Goal: Information Seeking & Learning: Learn about a topic

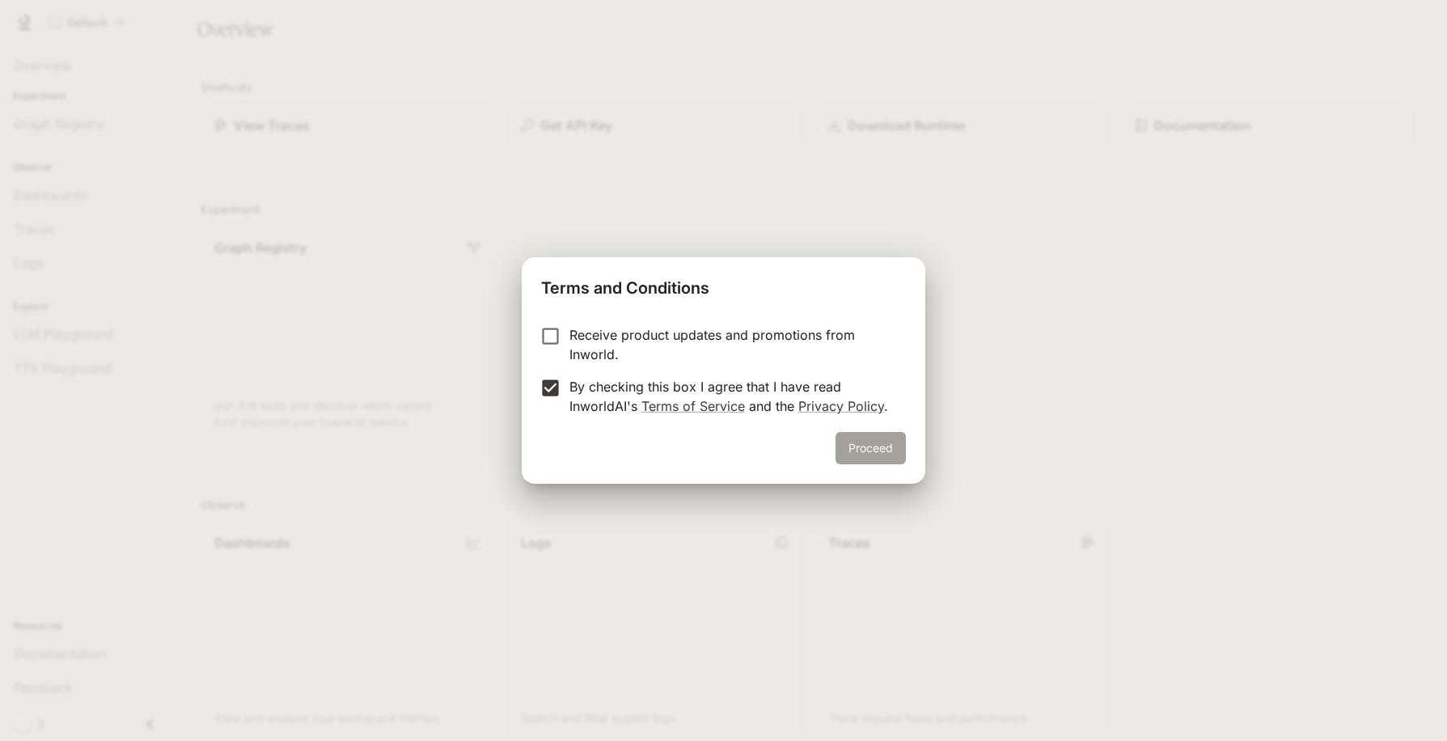
click at [850, 455] on button "Proceed" at bounding box center [871, 448] width 70 height 32
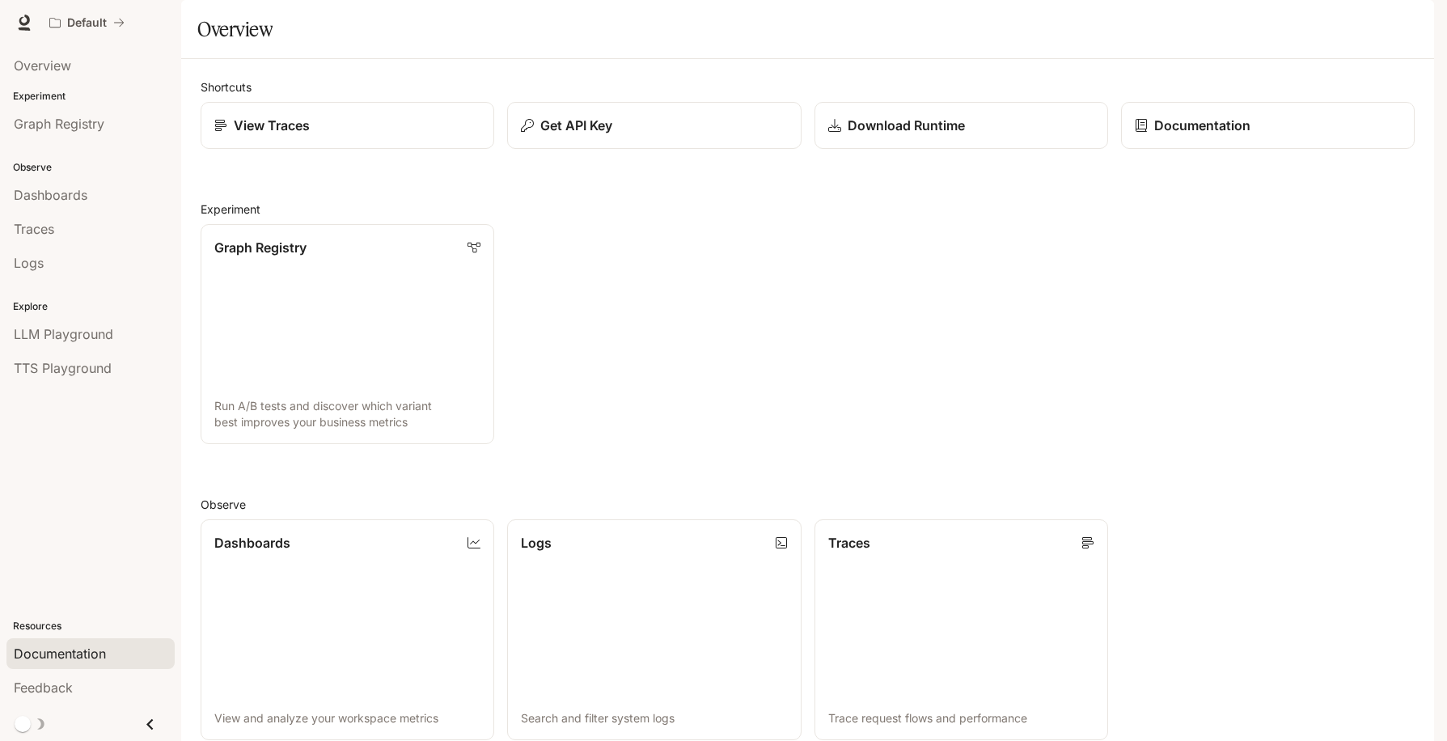
click at [71, 651] on span "Documentation" at bounding box center [60, 653] width 92 height 19
click at [373, 314] on link "Graph Registry Run A/B tests and discover which variant best improves your busi…" at bounding box center [347, 334] width 297 height 222
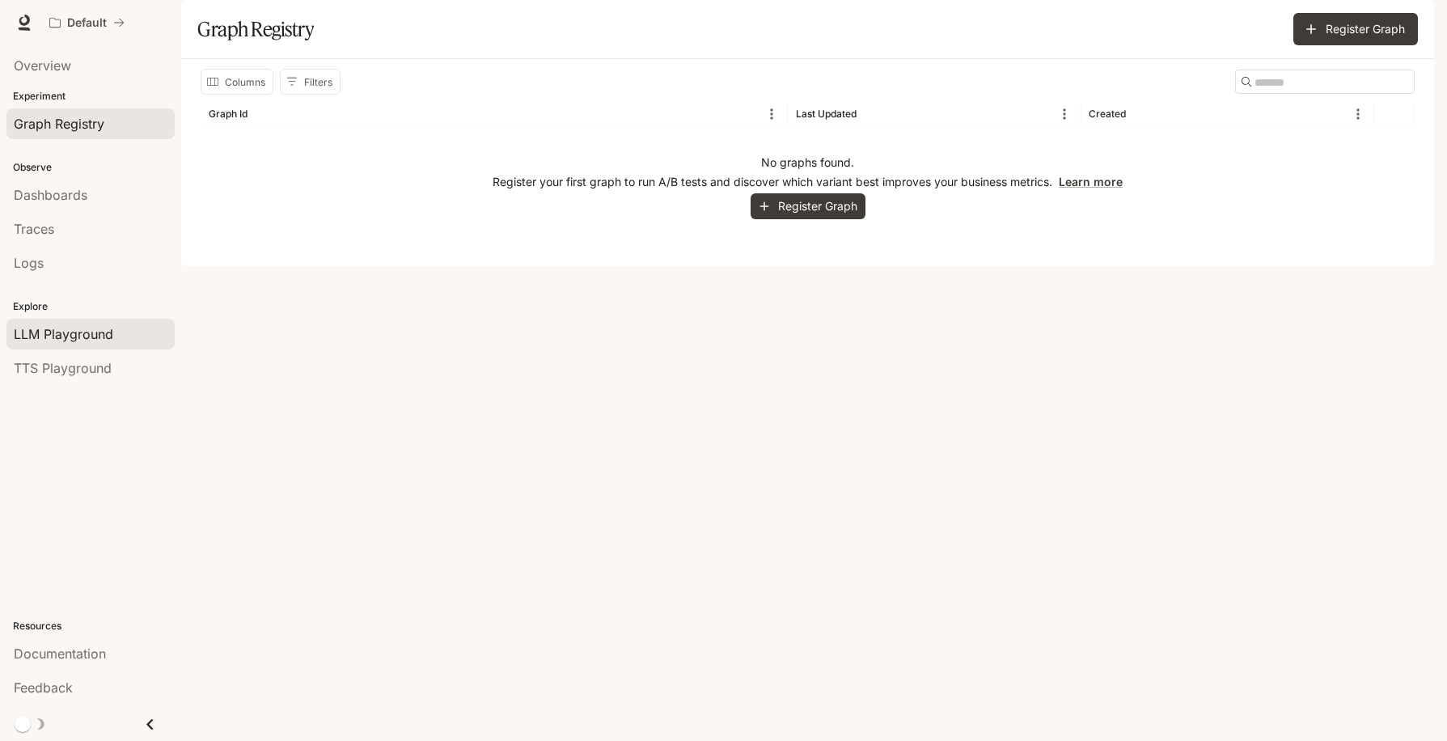
click at [78, 332] on span "LLM Playground" at bounding box center [64, 333] width 100 height 19
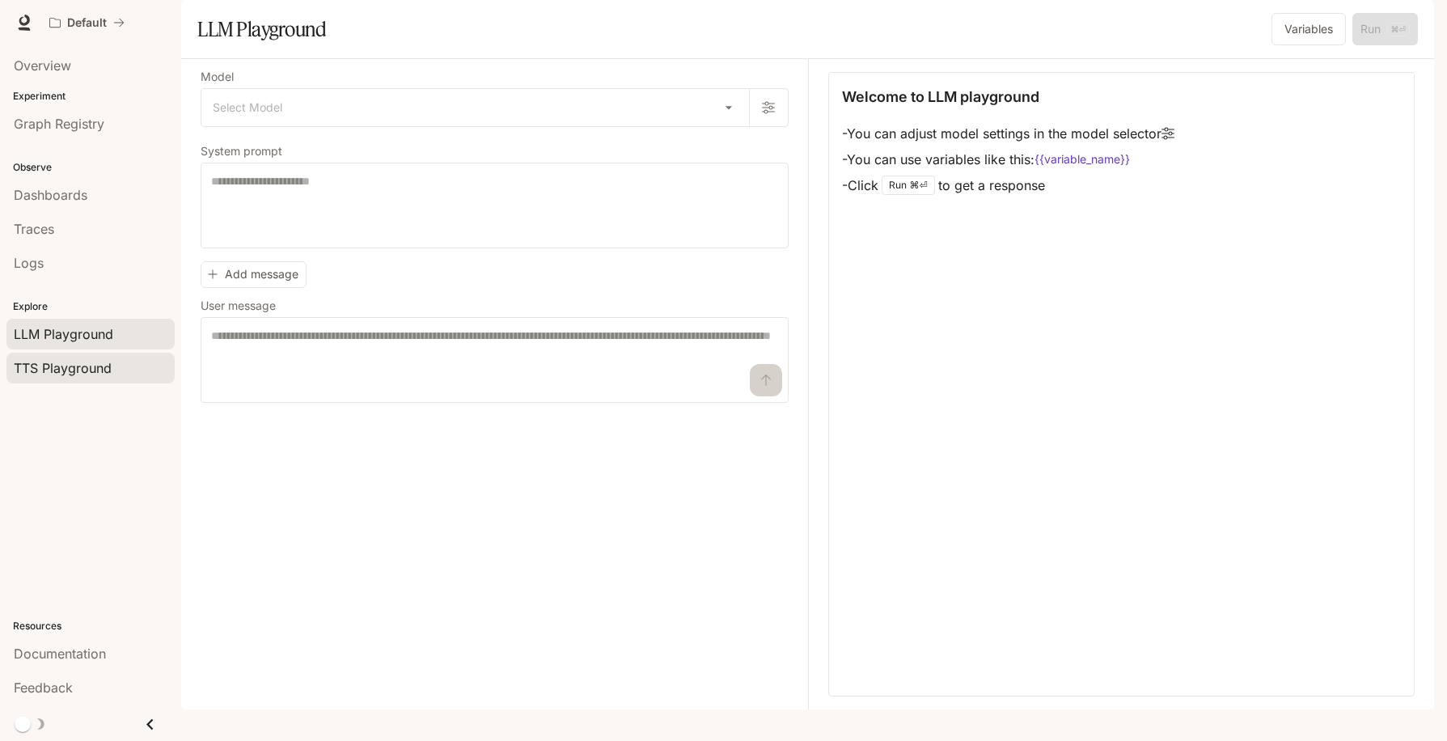
click at [67, 383] on link "TTS Playground" at bounding box center [90, 368] width 168 height 31
